Goal: Use online tool/utility: Utilize a website feature to perform a specific function

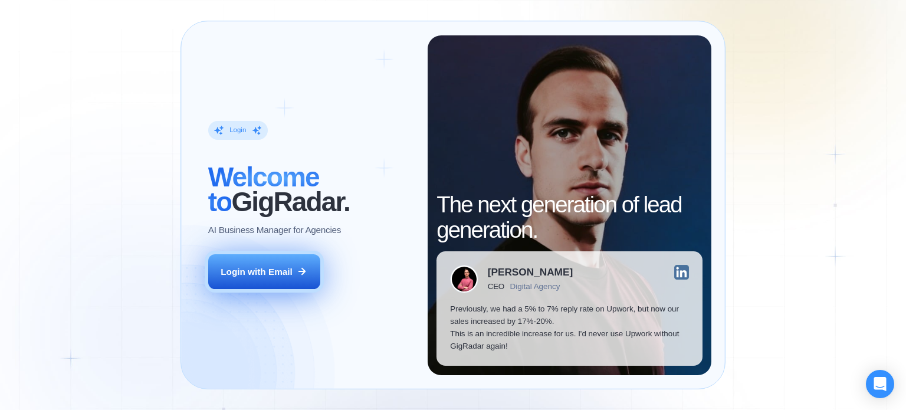
click at [239, 263] on button "Login with Email" at bounding box center [264, 271] width 112 height 35
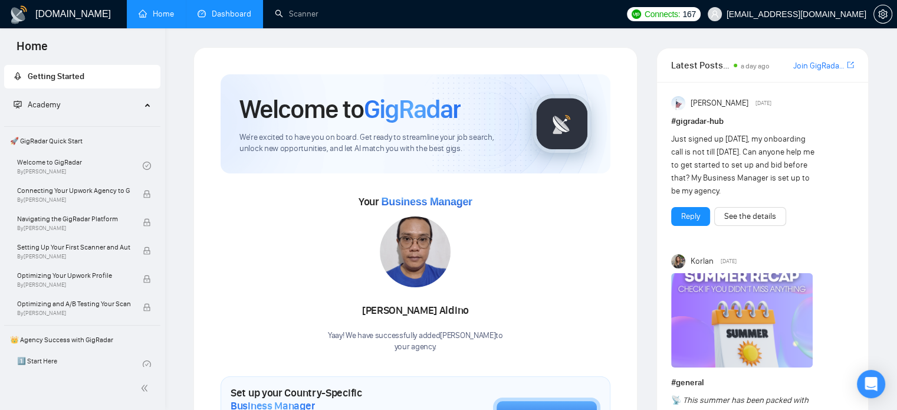
click at [222, 15] on link "Dashboard" at bounding box center [225, 14] width 54 height 10
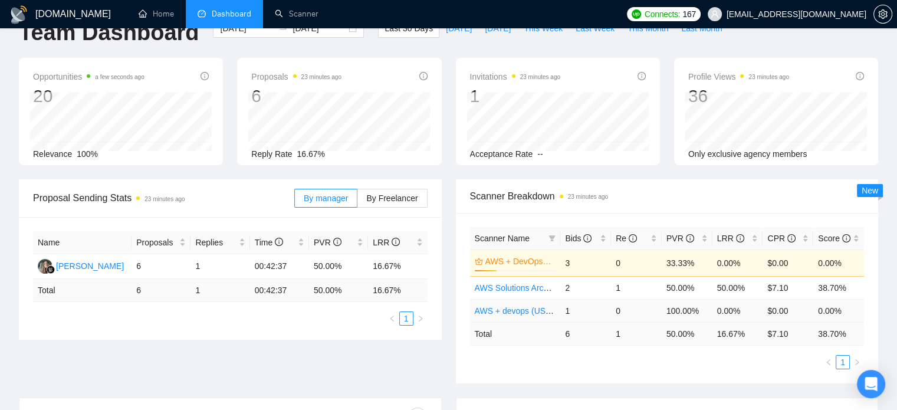
scroll to position [32, 0]
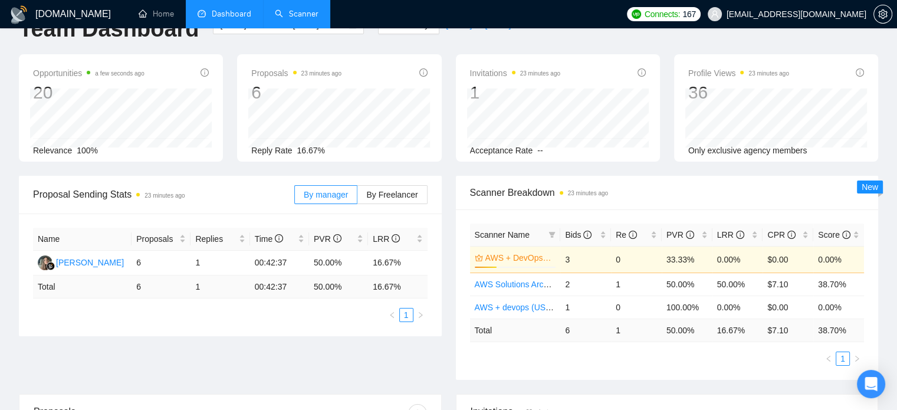
click at [293, 19] on link "Scanner" at bounding box center [297, 14] width 44 height 10
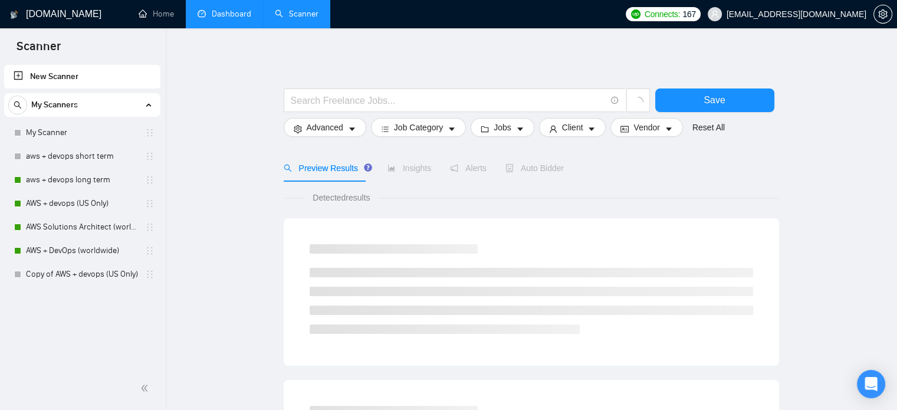
click at [55, 76] on link "New Scanner" at bounding box center [82, 77] width 137 height 24
click at [47, 81] on link "New Scanner" at bounding box center [82, 77] width 137 height 24
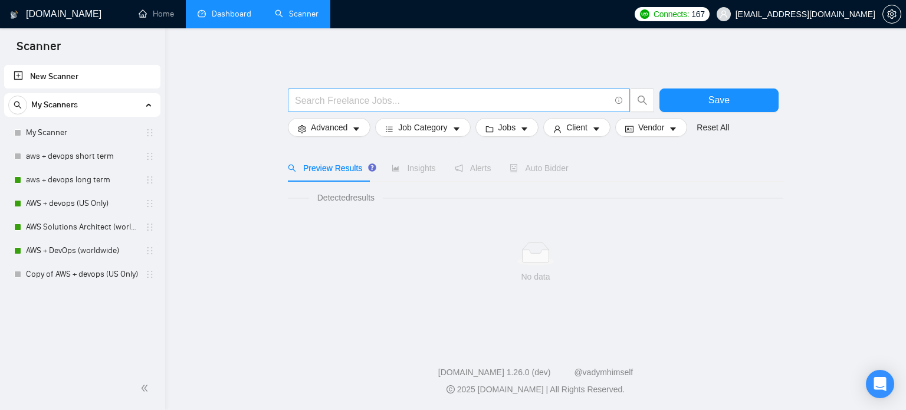
click at [338, 103] on input "text" at bounding box center [452, 100] width 315 height 15
type input "Freeswitch"
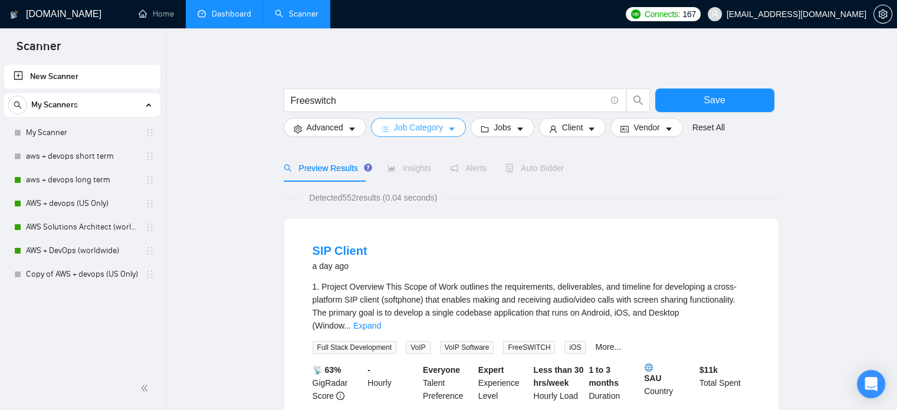
click at [392, 132] on button "Job Category" at bounding box center [418, 127] width 95 height 19
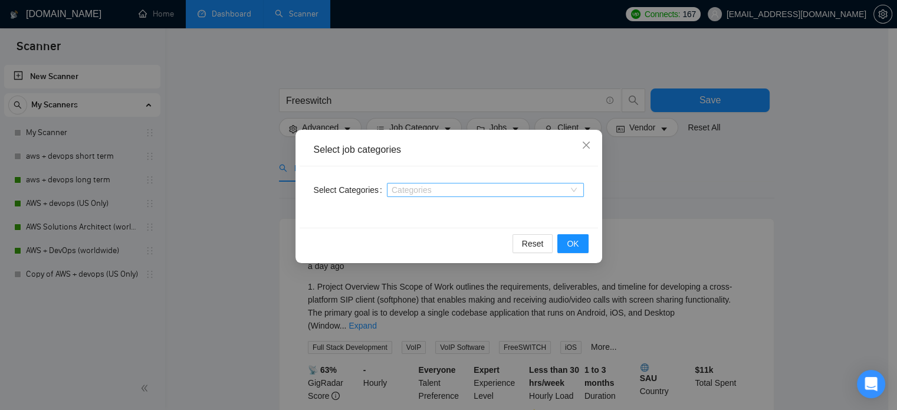
click at [403, 193] on div at bounding box center [479, 189] width 179 height 9
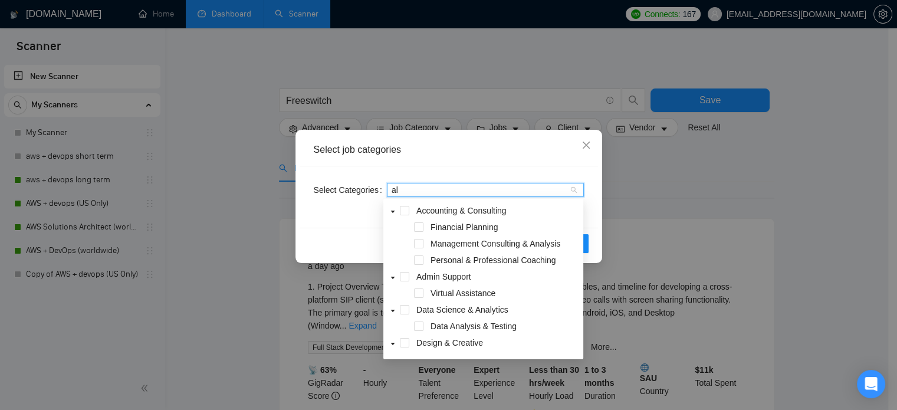
type input "a"
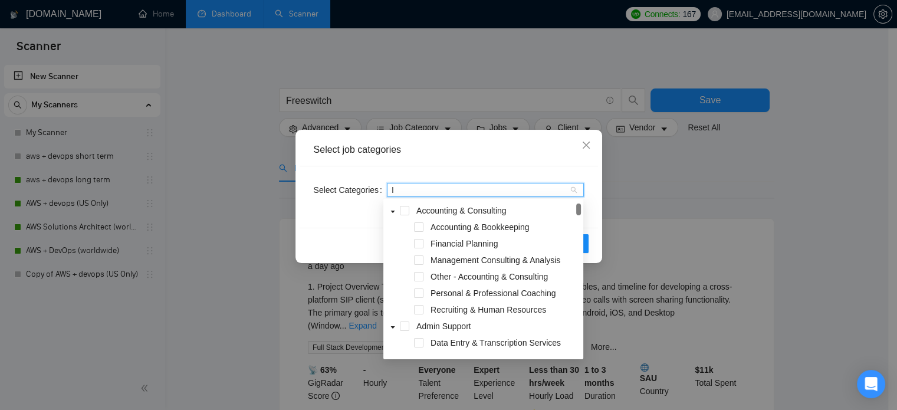
type input "IT"
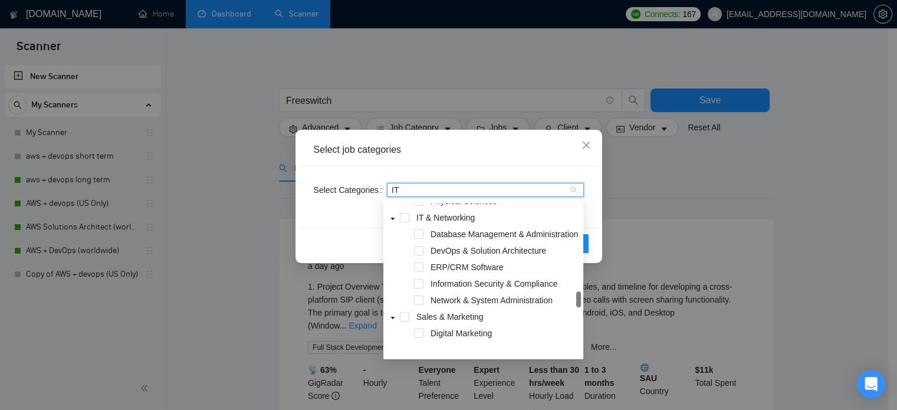
scroll to position [252, 0]
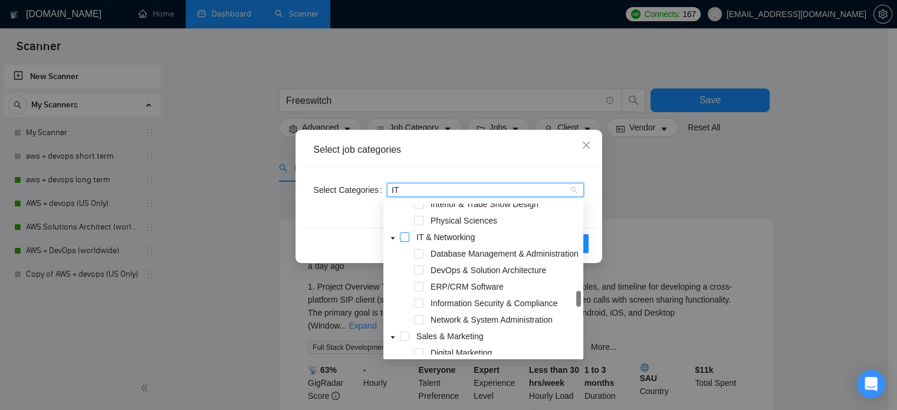
click at [406, 236] on span at bounding box center [404, 236] width 9 height 9
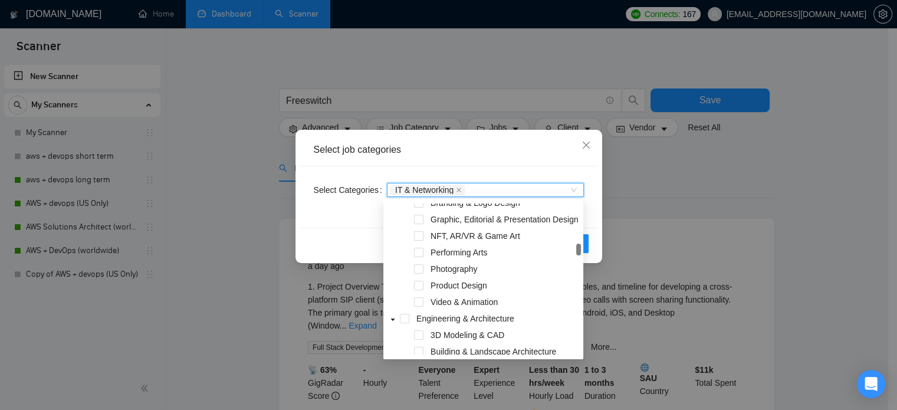
click at [479, 179] on div "Select Categories IT & Networking IT & Networking" at bounding box center [449, 196] width 298 height 61
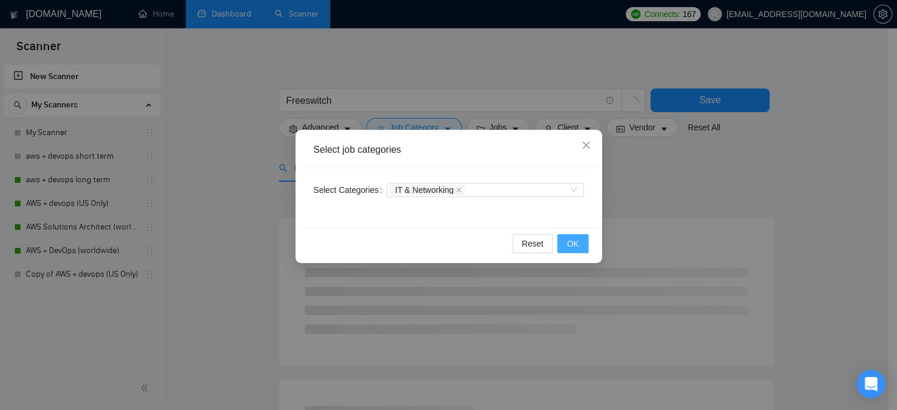
click at [576, 248] on span "OK" at bounding box center [573, 243] width 12 height 13
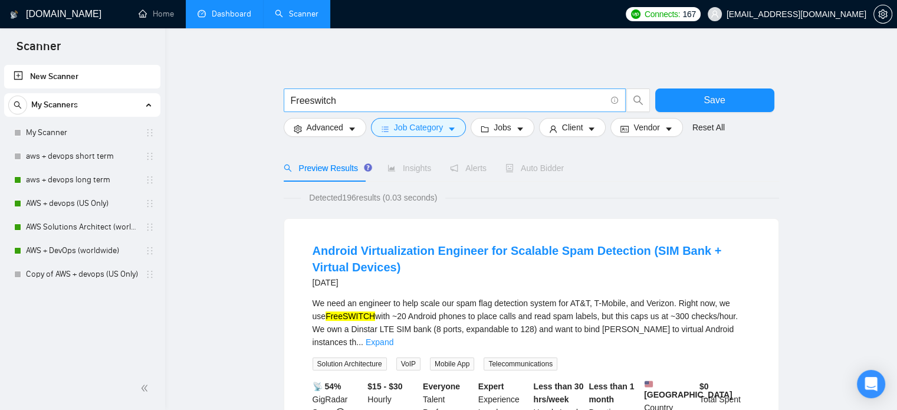
click at [347, 100] on input "Freeswitch" at bounding box center [448, 100] width 315 height 15
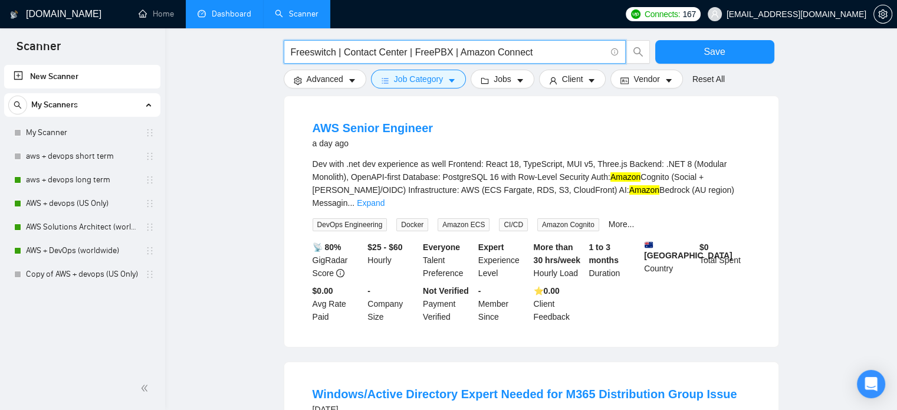
scroll to position [0, 0]
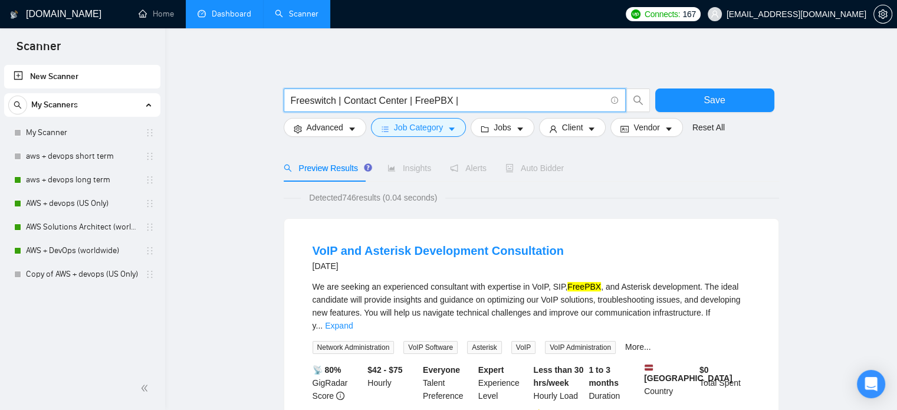
click at [375, 103] on input "Freeswitch | Contact Center | FreePBX |" at bounding box center [448, 100] width 315 height 15
click at [389, 98] on input "Freeswitch | FreePBX |" at bounding box center [448, 100] width 315 height 15
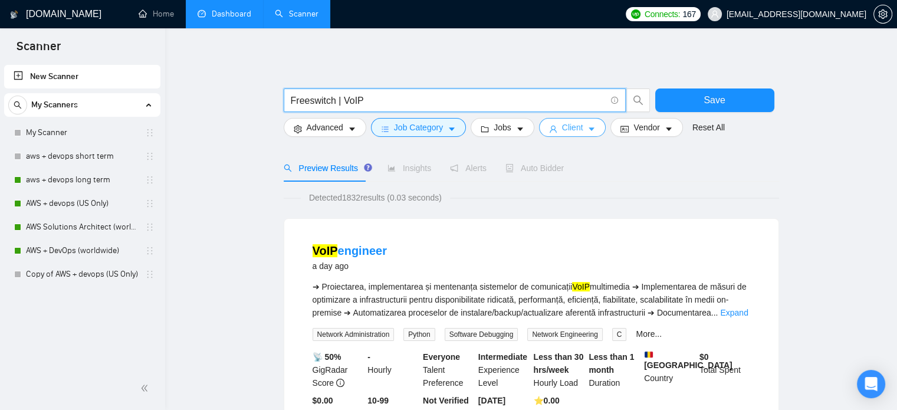
type input "Freeswitch | VoIP"
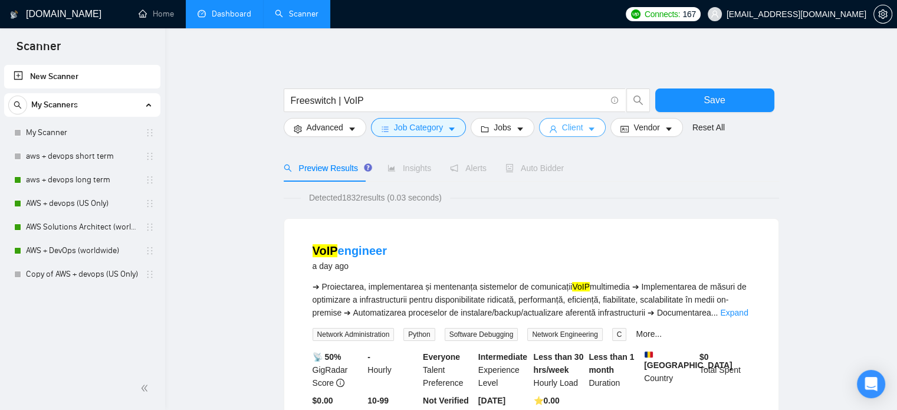
click at [543, 126] on button "Client" at bounding box center [572, 127] width 67 height 19
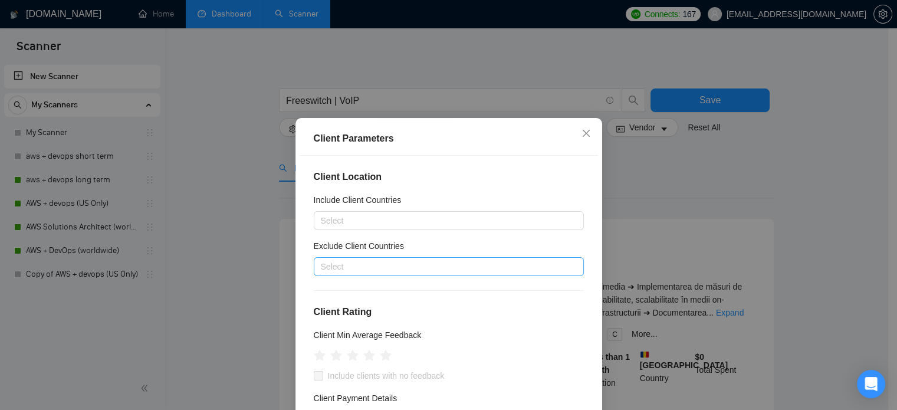
click at [445, 264] on div at bounding box center [443, 266] width 252 height 14
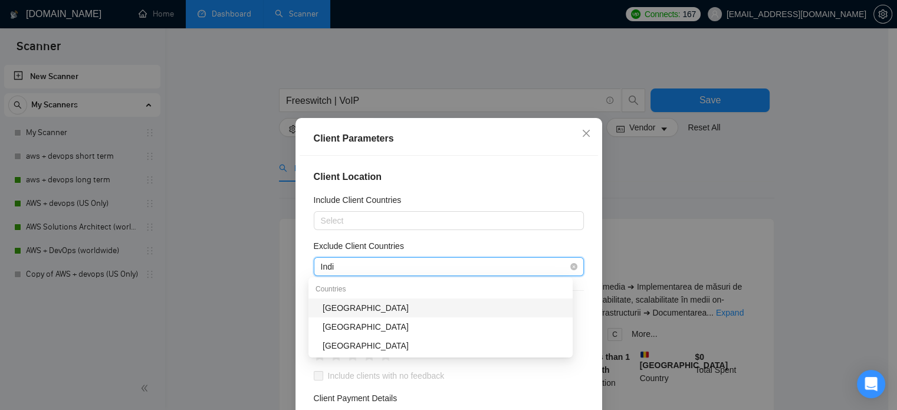
type input "[GEOGRAPHIC_DATA]"
click at [366, 313] on div "[GEOGRAPHIC_DATA]" at bounding box center [444, 307] width 243 height 13
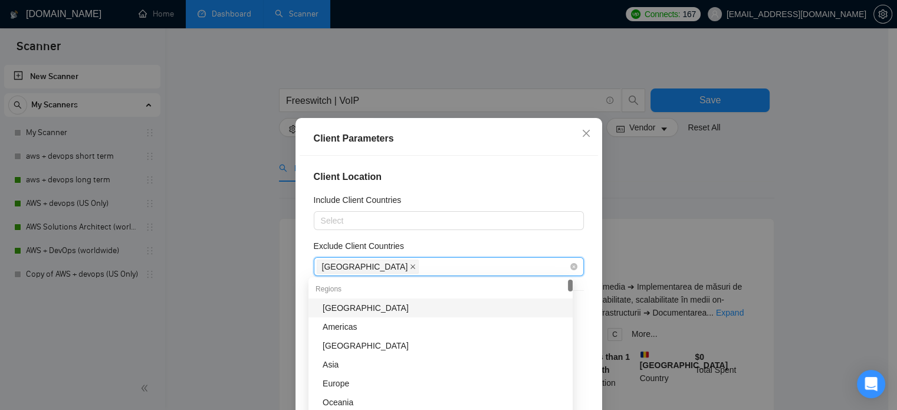
click at [410, 269] on span at bounding box center [413, 266] width 6 height 13
click at [581, 139] on span "Close" at bounding box center [586, 134] width 32 height 32
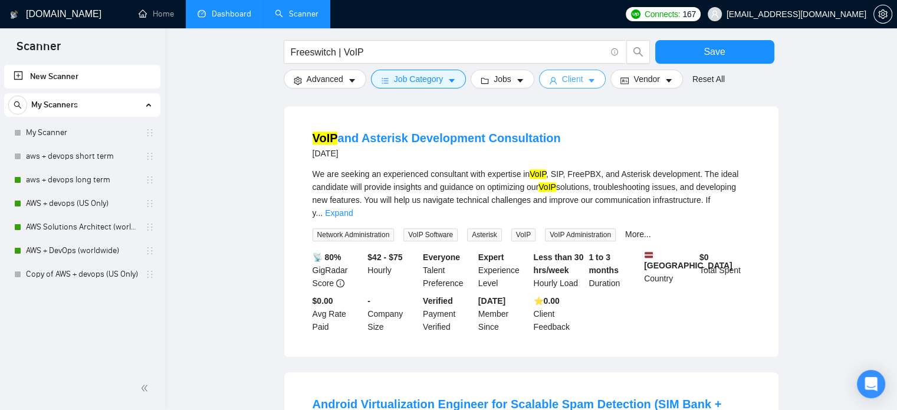
scroll to position [631, 0]
click at [353, 209] on link "Expand" at bounding box center [339, 213] width 28 height 9
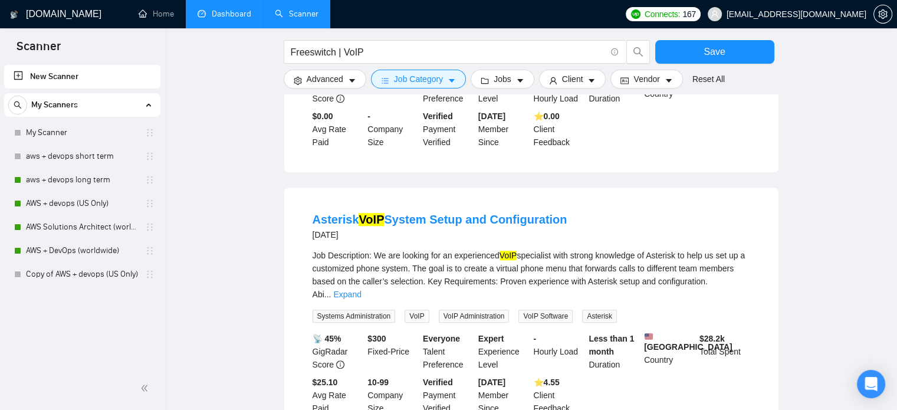
scroll to position [1182, 0]
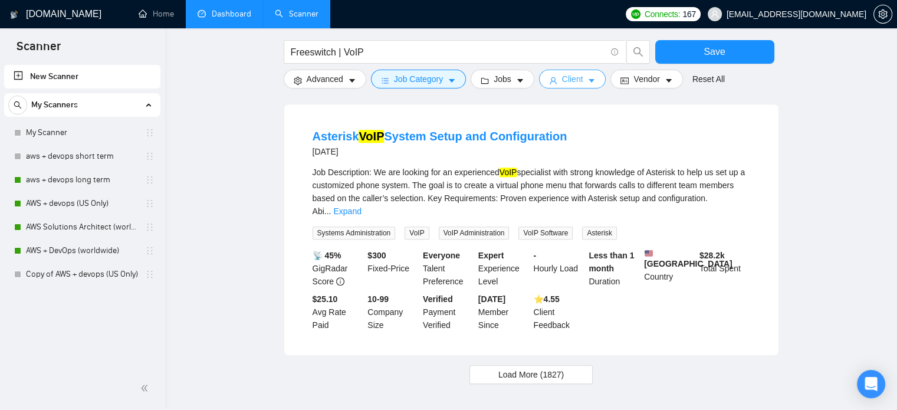
click at [566, 82] on span "Client" at bounding box center [572, 79] width 21 height 13
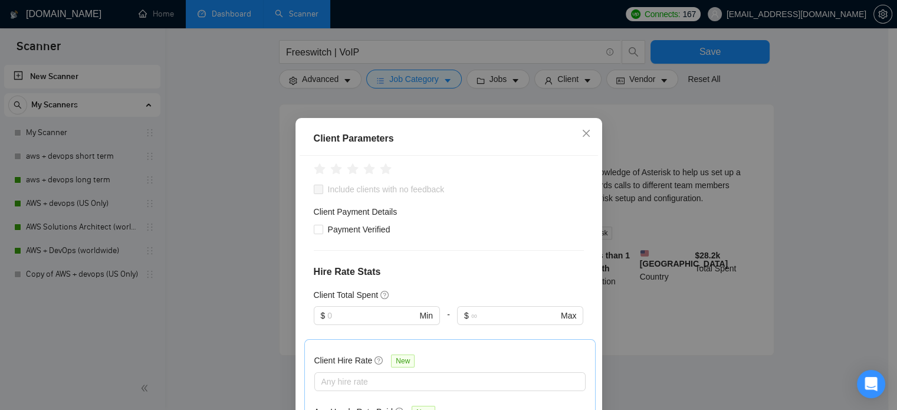
scroll to position [185, 0]
click at [587, 132] on span "Close" at bounding box center [586, 134] width 32 height 32
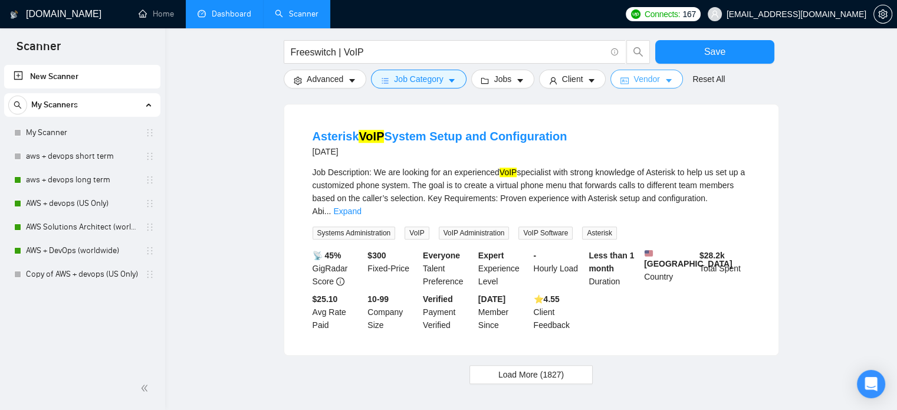
click at [638, 80] on span "Vendor" at bounding box center [646, 79] width 26 height 13
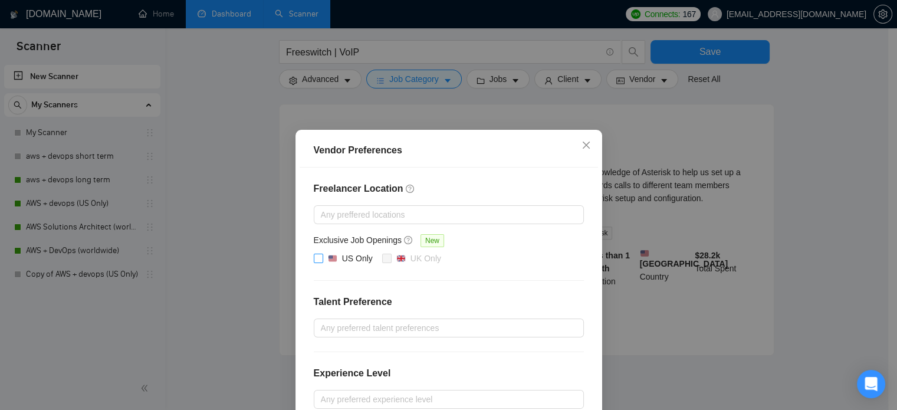
click at [317, 255] on span at bounding box center [318, 258] width 9 height 9
click at [317, 255] on input "US Only" at bounding box center [318, 258] width 8 height 8
checkbox input "true"
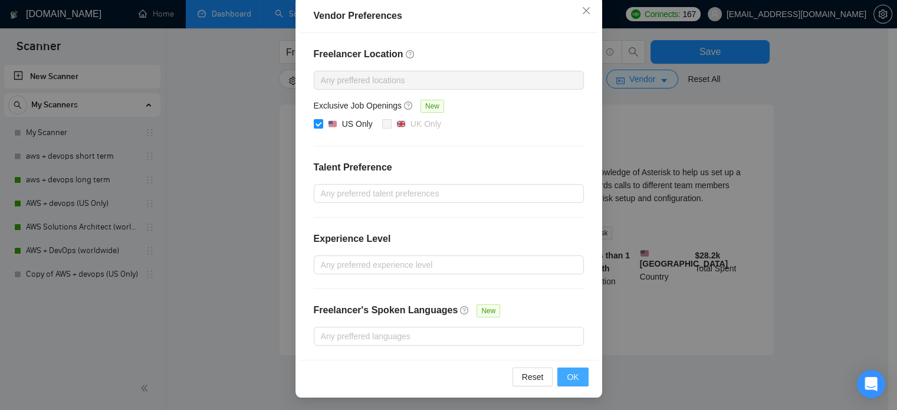
scroll to position [721, 0]
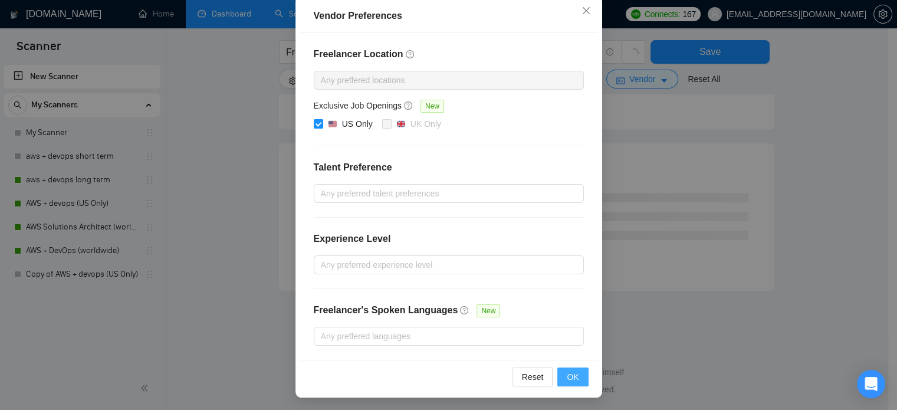
click at [570, 375] on span "OK" at bounding box center [573, 376] width 12 height 13
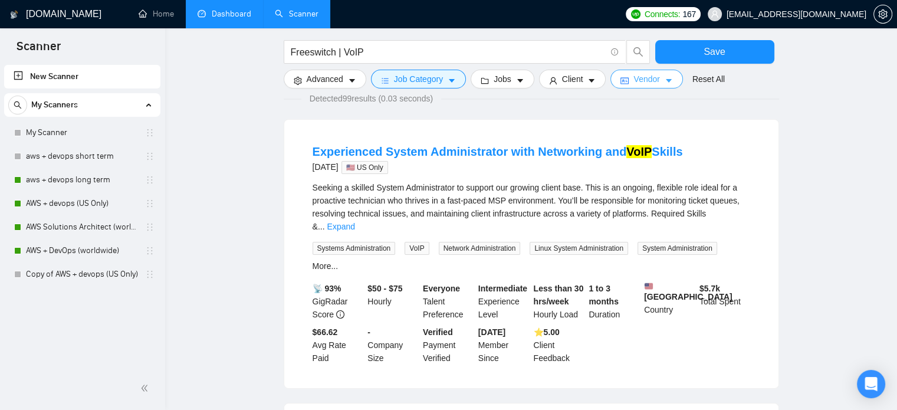
scroll to position [0, 0]
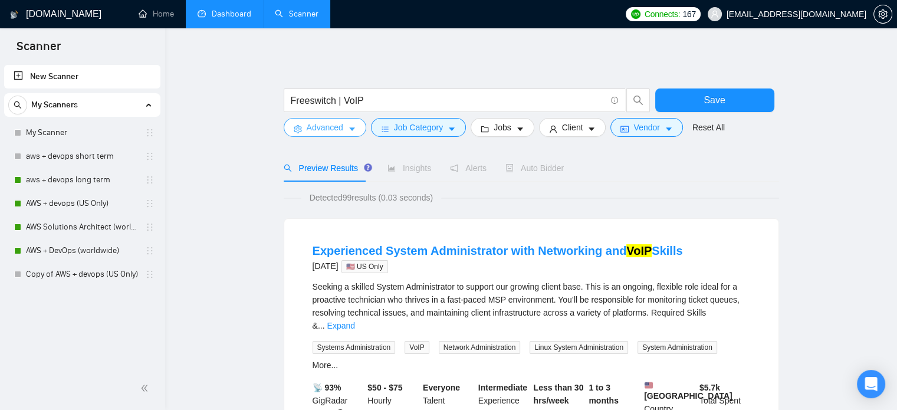
click at [334, 132] on span "Advanced" at bounding box center [325, 127] width 37 height 13
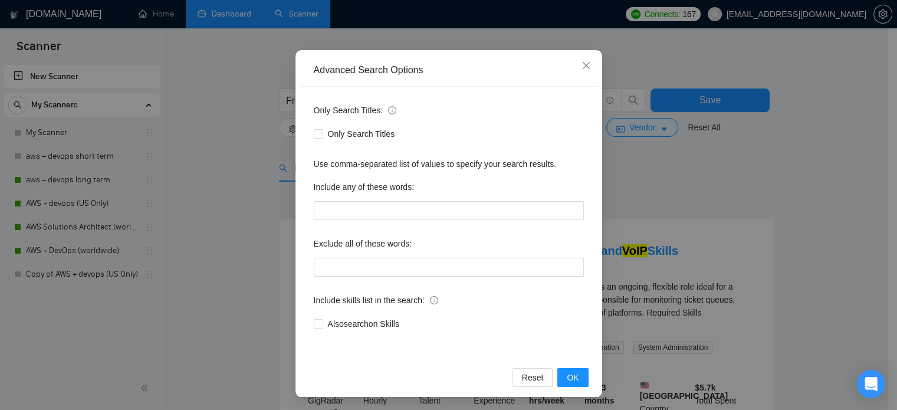
scroll to position [80, 0]
click at [361, 323] on span "Also search on Skills" at bounding box center [363, 323] width 81 height 13
click at [322, 323] on input "Also search on Skills" at bounding box center [318, 322] width 8 height 8
checkbox input "true"
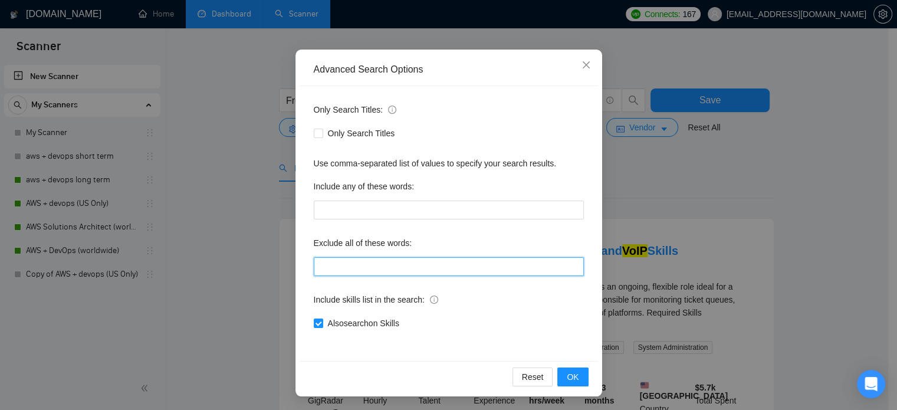
click at [366, 269] on input "text" at bounding box center [449, 266] width 270 height 19
type input "No Agency"
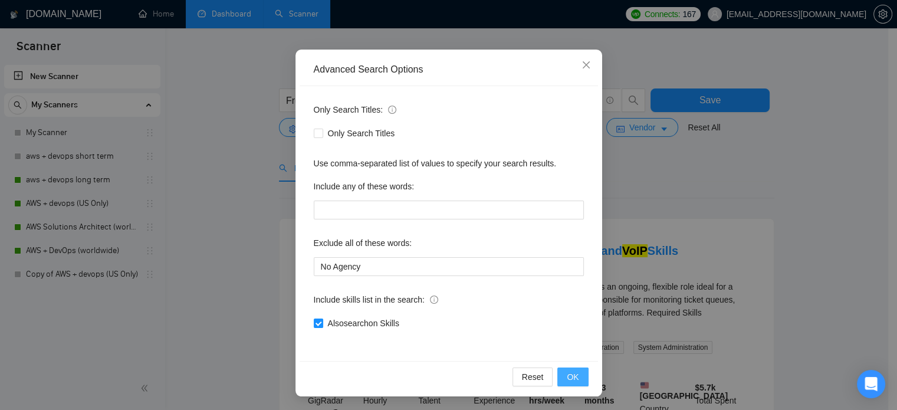
click at [569, 374] on span "OK" at bounding box center [573, 376] width 12 height 13
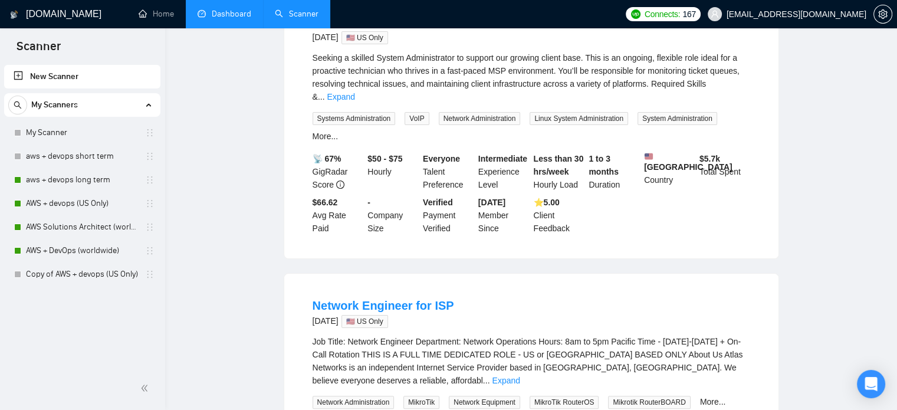
scroll to position [0, 0]
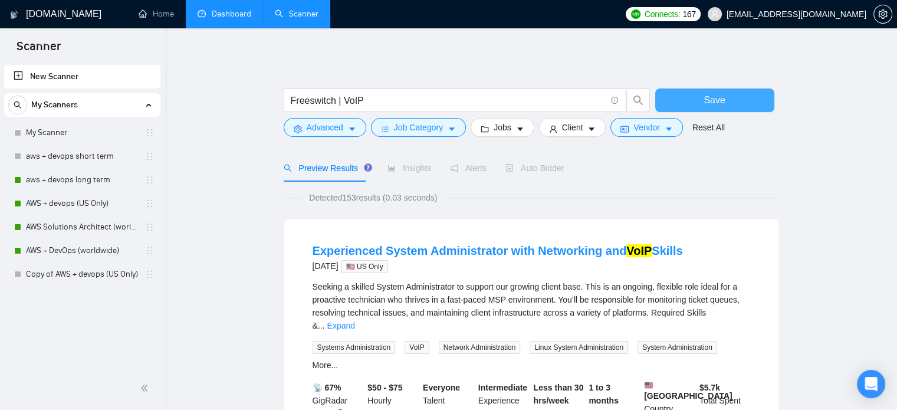
click at [694, 92] on button "Save" at bounding box center [714, 100] width 119 height 24
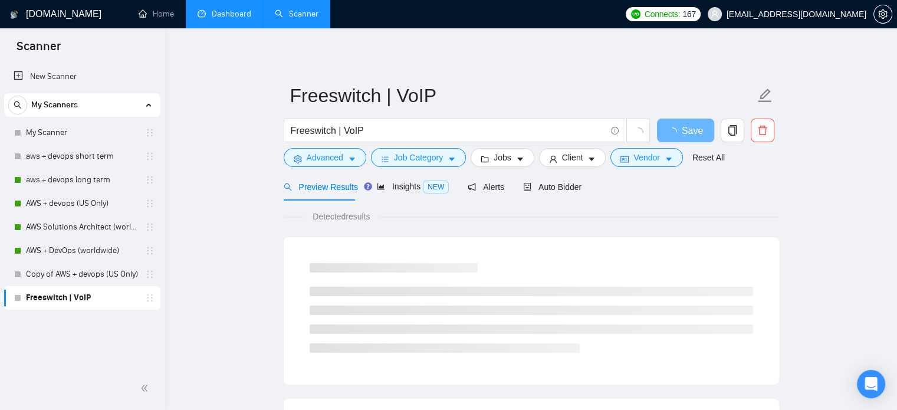
click at [98, 298] on link "Freeswitch | VoIP" at bounding box center [82, 298] width 112 height 24
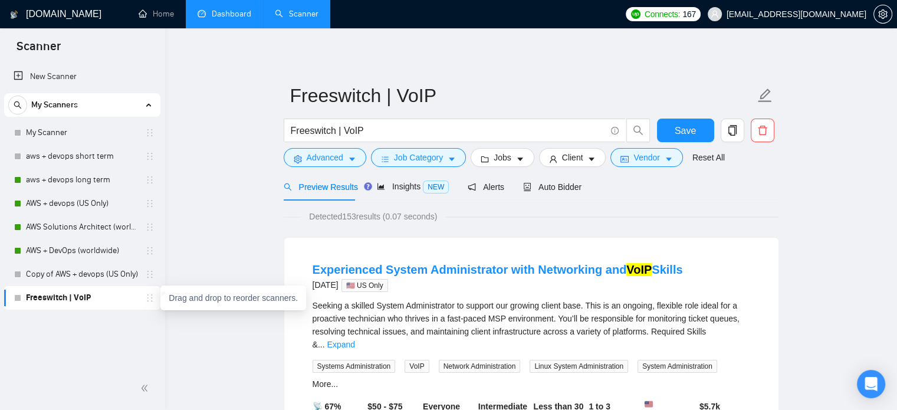
click at [122, 302] on link "Freeswitch | VoIP" at bounding box center [82, 298] width 112 height 24
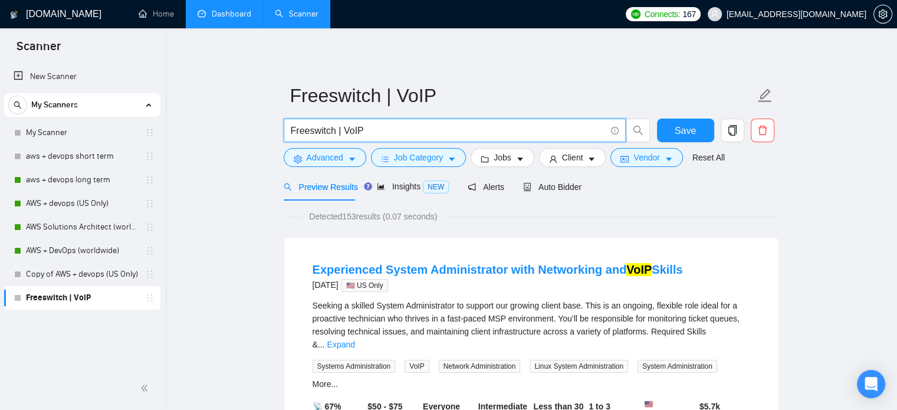
click at [389, 133] on input "Freeswitch | VoIP" at bounding box center [448, 130] width 315 height 15
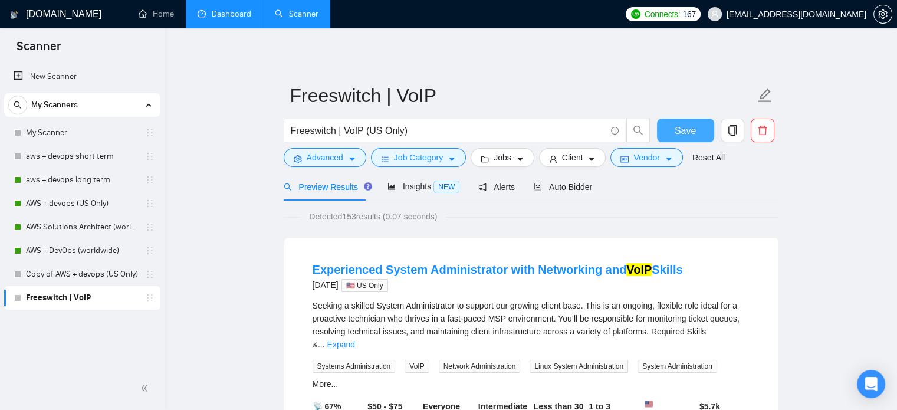
click at [681, 128] on span "Save" at bounding box center [685, 130] width 21 height 15
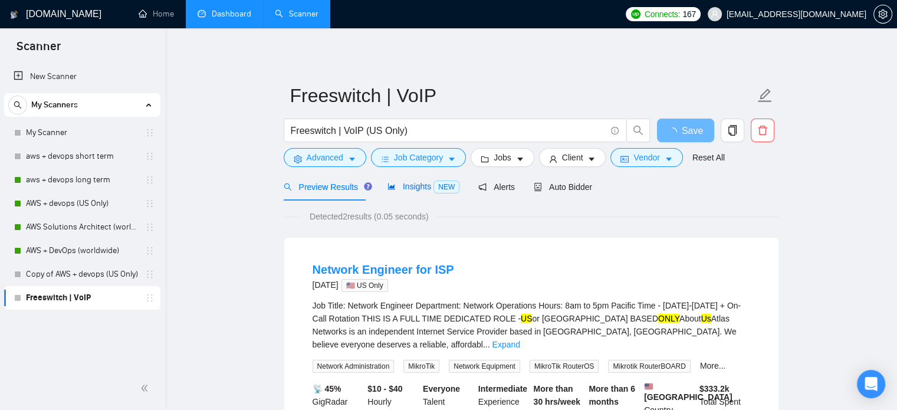
click at [426, 187] on span "Insights NEW" at bounding box center [423, 186] width 72 height 9
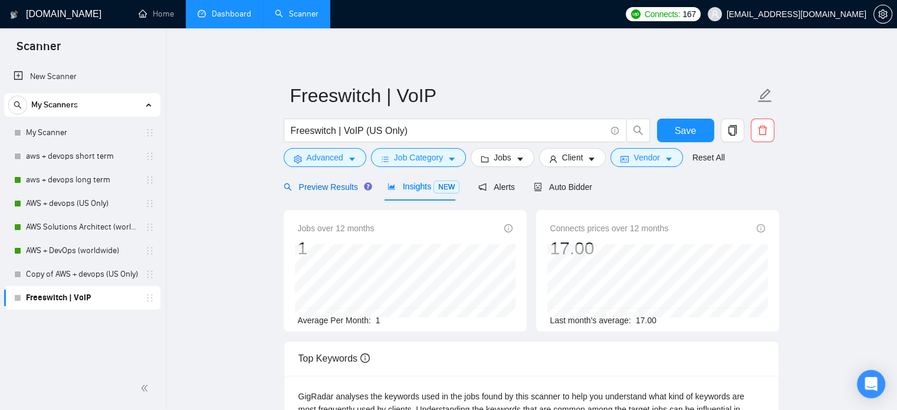
click at [347, 189] on span "Preview Results" at bounding box center [326, 186] width 85 height 9
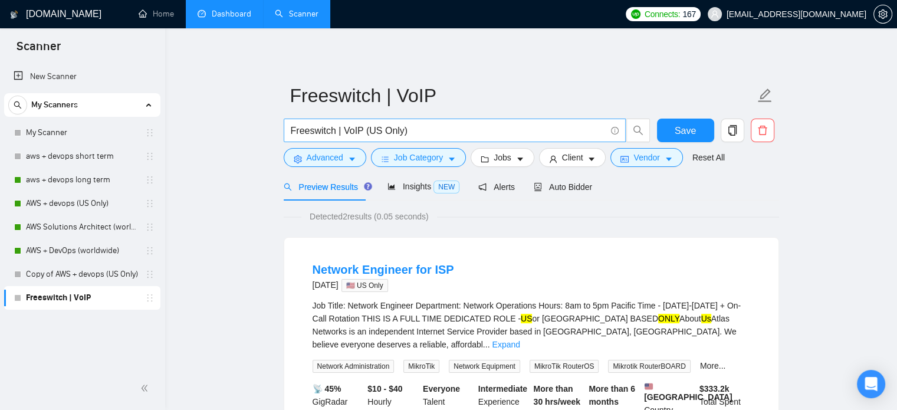
click at [411, 130] on input "Freeswitch | VoIP (US Only)" at bounding box center [448, 130] width 315 height 15
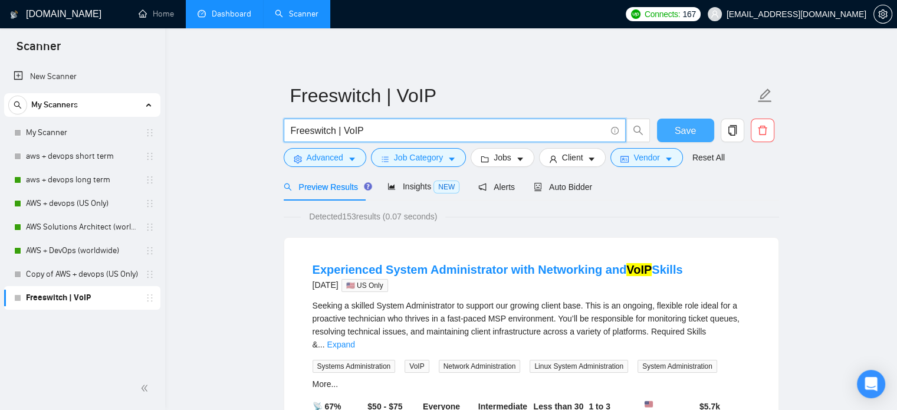
type input "Freeswitch | VoIP"
click at [686, 131] on span "Save" at bounding box center [685, 130] width 21 height 15
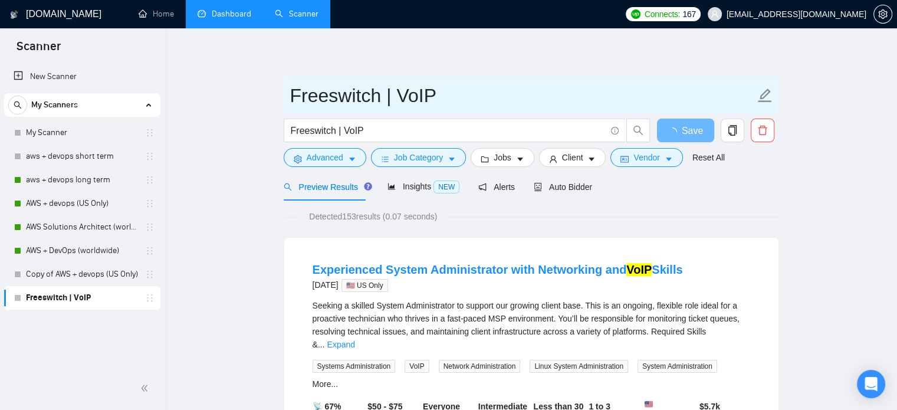
click at [438, 97] on input "Freeswitch | VoIP" at bounding box center [522, 95] width 465 height 29
type input "Freeswitch | VoIP (US Only)"
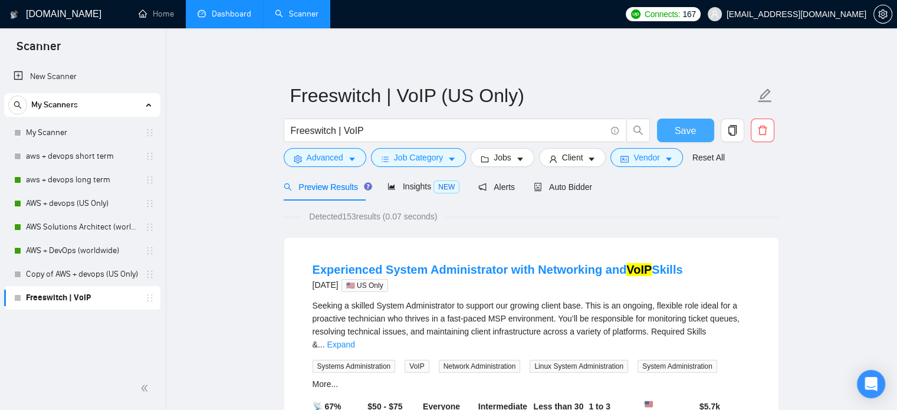
click at [705, 132] on button "Save" at bounding box center [685, 131] width 57 height 24
click at [572, 197] on div "Auto Bidder" at bounding box center [563, 187] width 58 height 28
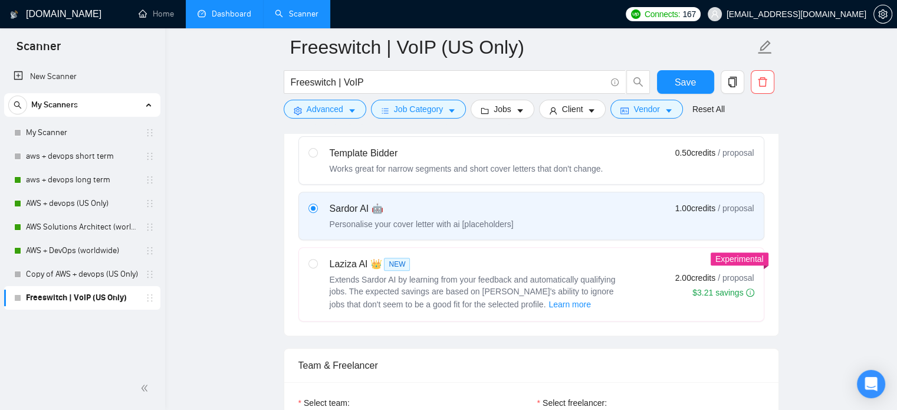
scroll to position [379, 0]
click at [316, 258] on span at bounding box center [312, 262] width 9 height 9
click at [316, 258] on input "radio" at bounding box center [312, 262] width 8 height 8
radio input "true"
radio input "false"
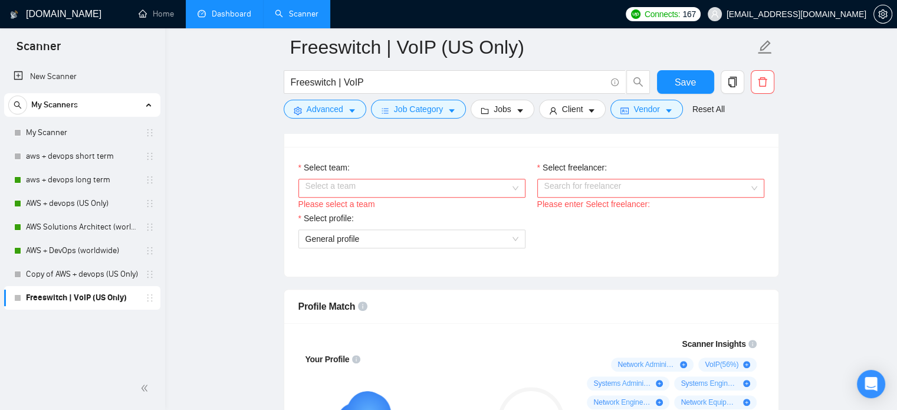
scroll to position [613, 0]
click at [359, 192] on input "Select team:" at bounding box center [407, 188] width 205 height 18
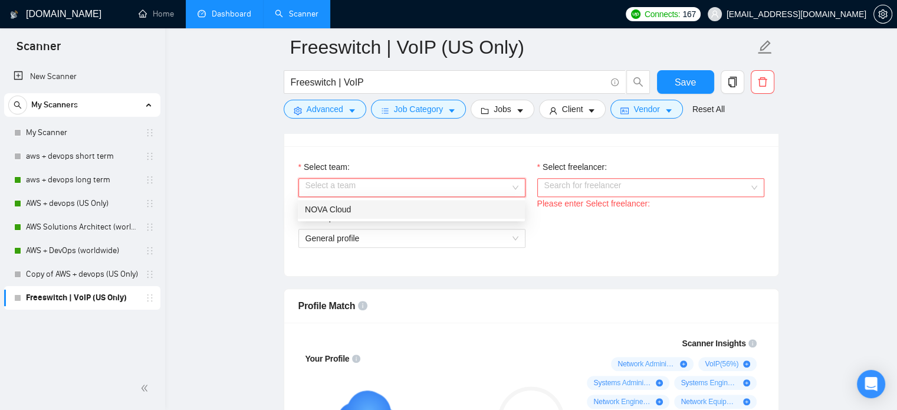
click at [357, 203] on div "NOVA Cloud" at bounding box center [411, 209] width 213 height 13
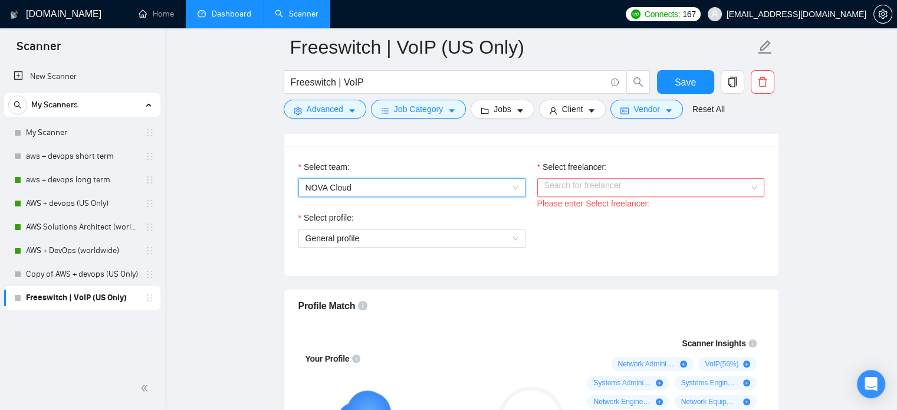
click at [544, 182] on input "Select freelancer:" at bounding box center [646, 188] width 205 height 18
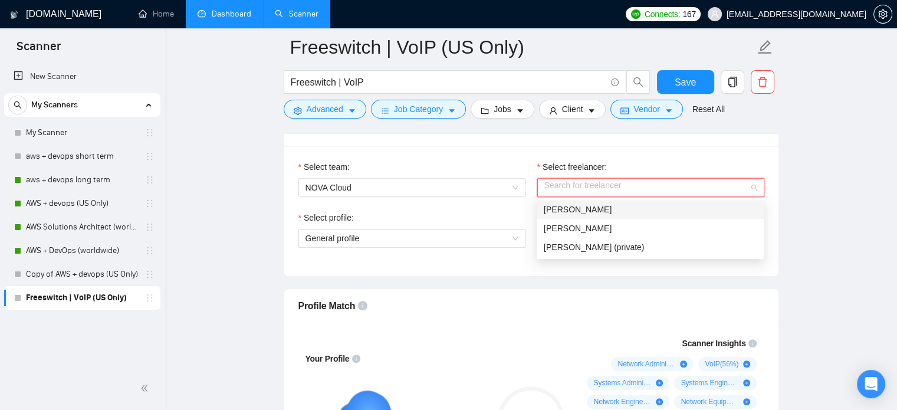
click at [623, 211] on div "[PERSON_NAME]" at bounding box center [650, 209] width 213 height 13
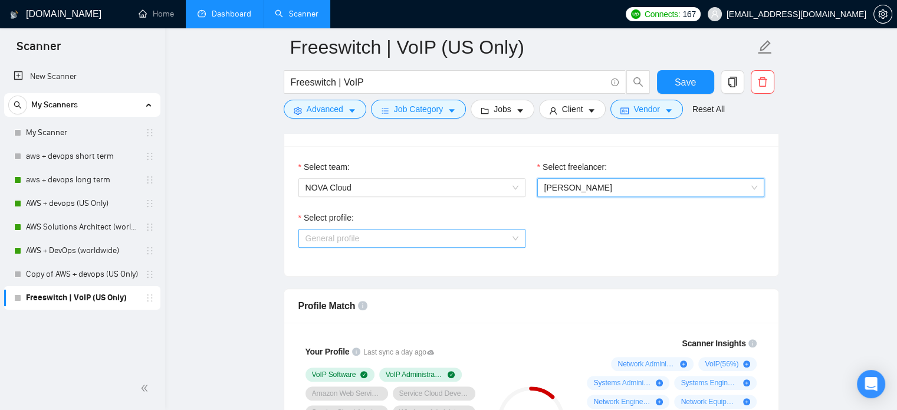
click at [444, 242] on span "General profile" at bounding box center [411, 238] width 213 height 18
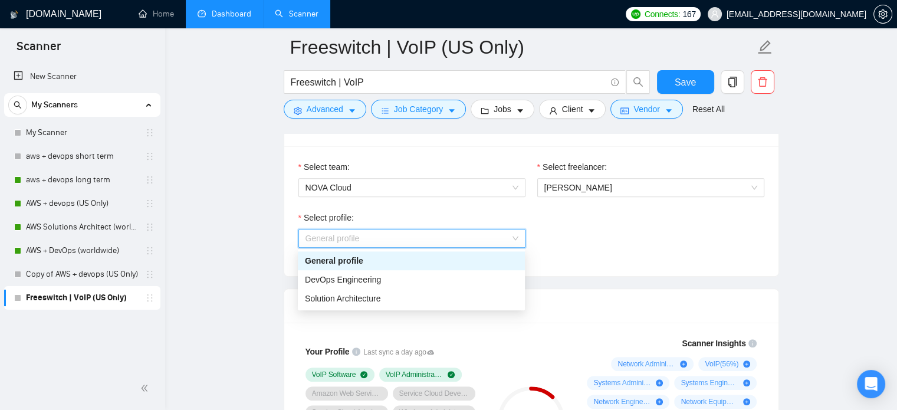
click at [557, 240] on div "Select profile: General profile" at bounding box center [531, 236] width 478 height 51
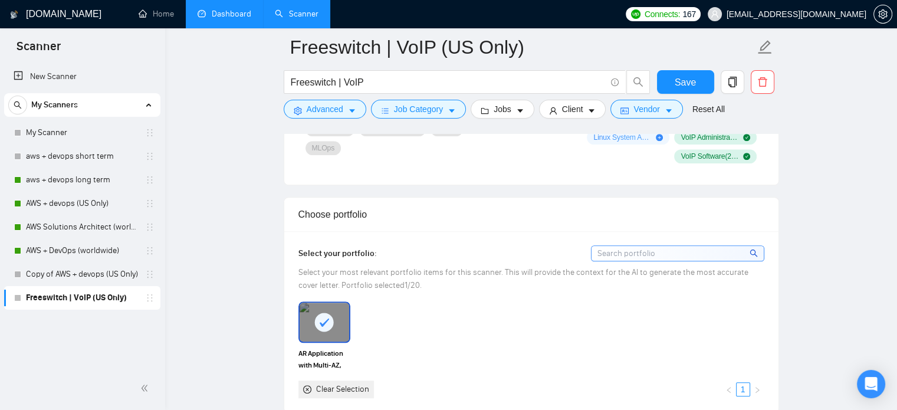
scroll to position [952, 0]
click at [331, 388] on div "Clear Selection" at bounding box center [342, 390] width 53 height 13
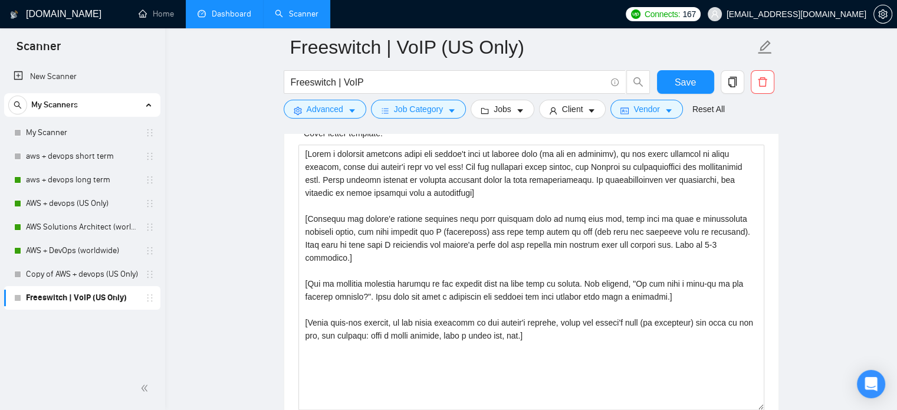
scroll to position [1300, 0]
drag, startPoint x: 73, startPoint y: 177, endPoint x: 248, endPoint y: 232, distance: 184.3
click at [248, 232] on main "Freeswitch | VoIP (US Only) Freeswitch | VoIP Save Advanced Job Category Jobs C…" at bounding box center [531, 310] width 694 height 3127
